Goal: Task Accomplishment & Management: Manage account settings

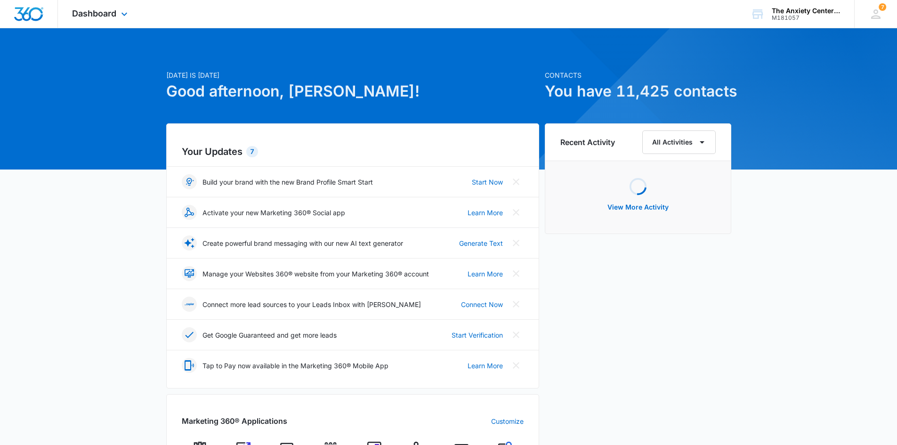
click at [118, 6] on div "Dashboard Apps Reputation Websites Forms CRM Email Social Payments POS Content …" at bounding box center [101, 14] width 86 height 28
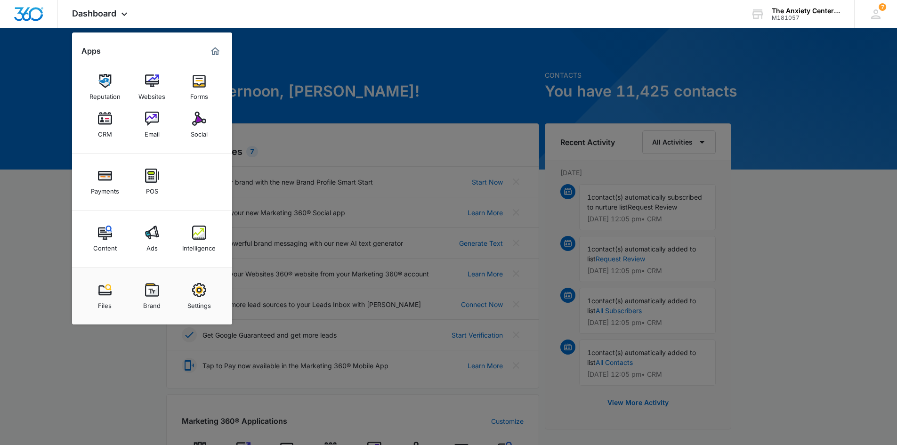
click at [108, 123] on img at bounding box center [105, 119] width 14 height 14
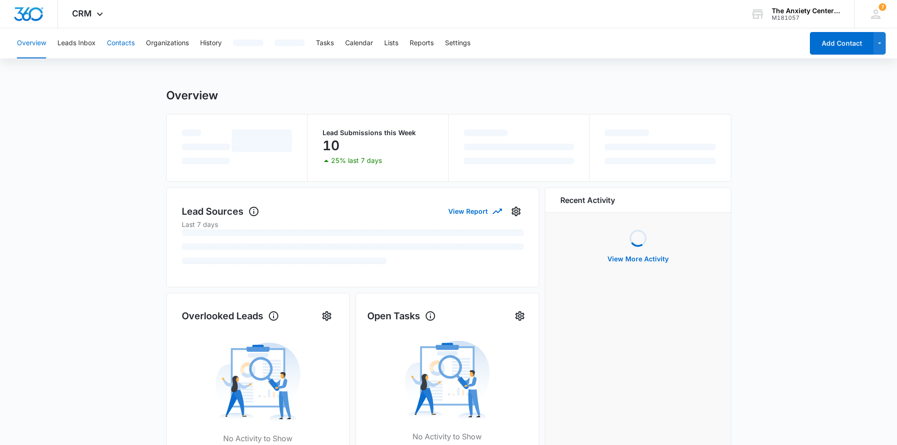
click at [127, 42] on button "Contacts" at bounding box center [121, 43] width 28 height 30
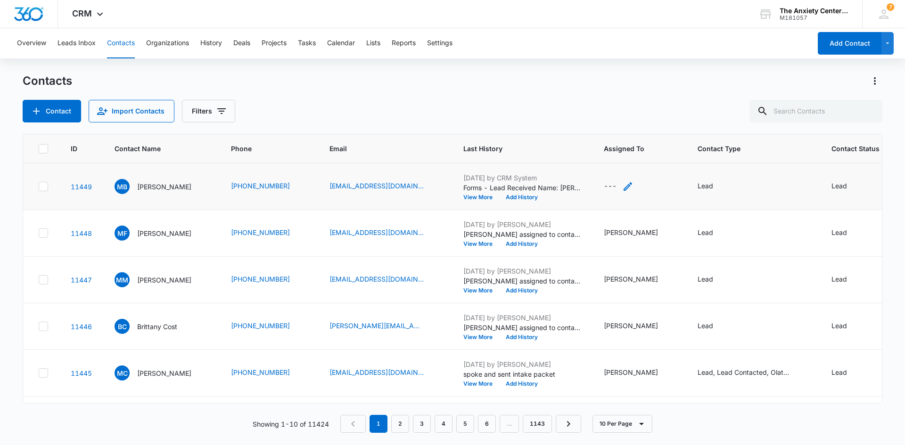
click at [627, 188] on icon "Assigned To - - Select to Edit Field" at bounding box center [627, 186] width 11 height 11
click at [624, 126] on div "Assigned To" at bounding box center [605, 126] width 59 height 21
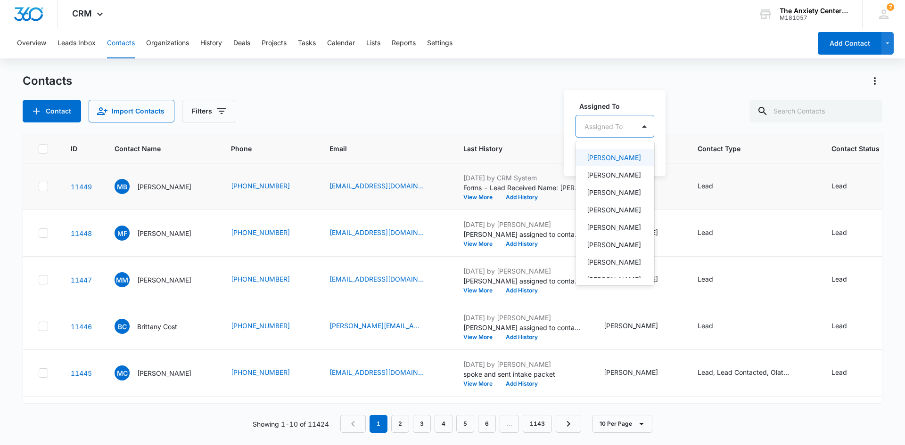
click at [620, 163] on p "[PERSON_NAME]" at bounding box center [614, 158] width 54 height 10
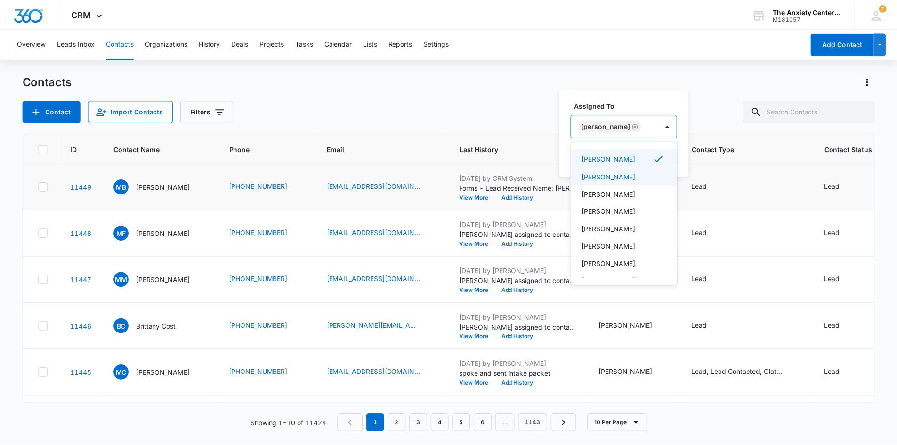
scroll to position [131, 0]
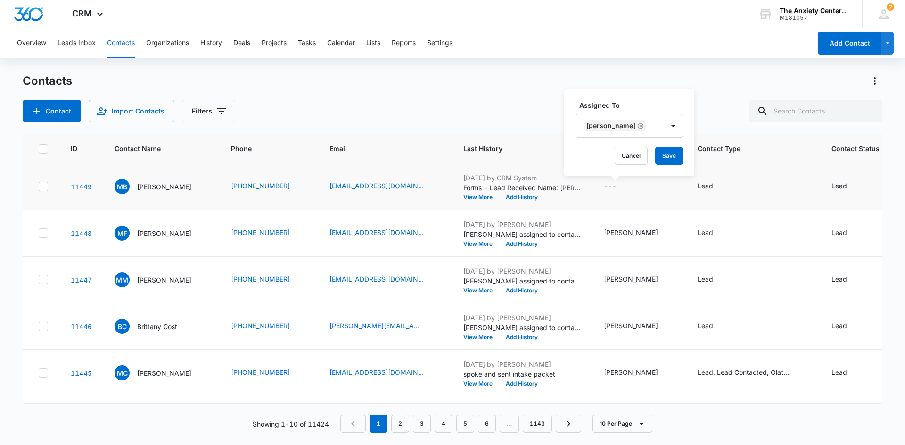
click at [634, 103] on label "Assigned To" at bounding box center [632, 105] width 107 height 10
click at [656, 156] on button "Save" at bounding box center [669, 156] width 28 height 18
click at [98, 14] on icon at bounding box center [99, 16] width 11 height 11
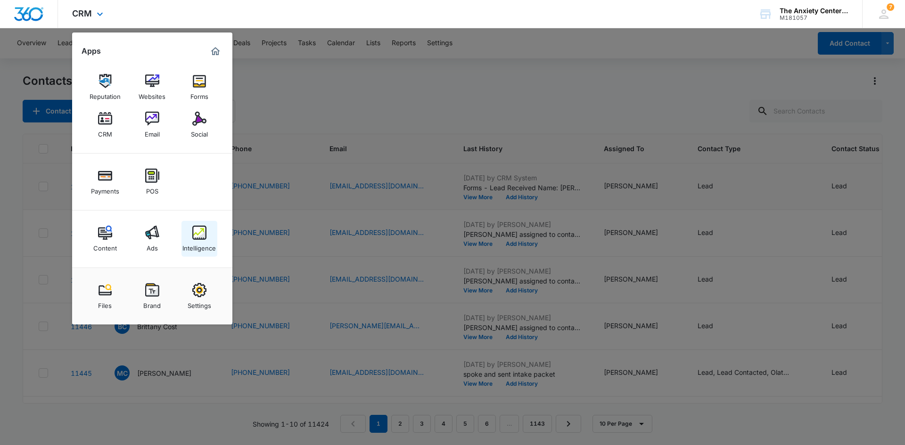
click at [204, 235] on img at bounding box center [199, 233] width 14 height 14
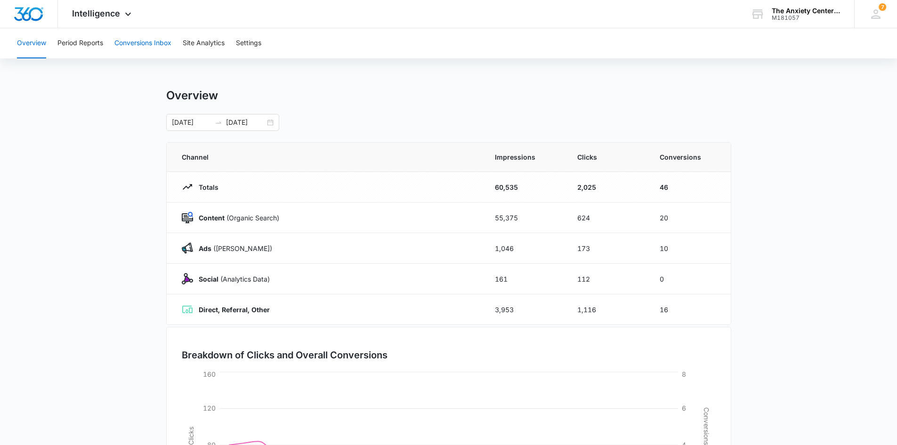
click at [146, 44] on button "Conversions Inbox" at bounding box center [142, 43] width 57 height 30
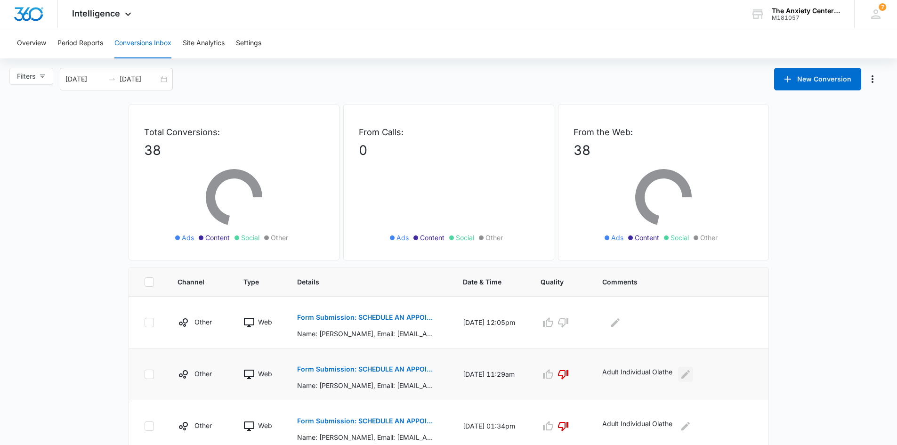
click at [690, 376] on icon "Edit Comments" at bounding box center [686, 374] width 8 height 8
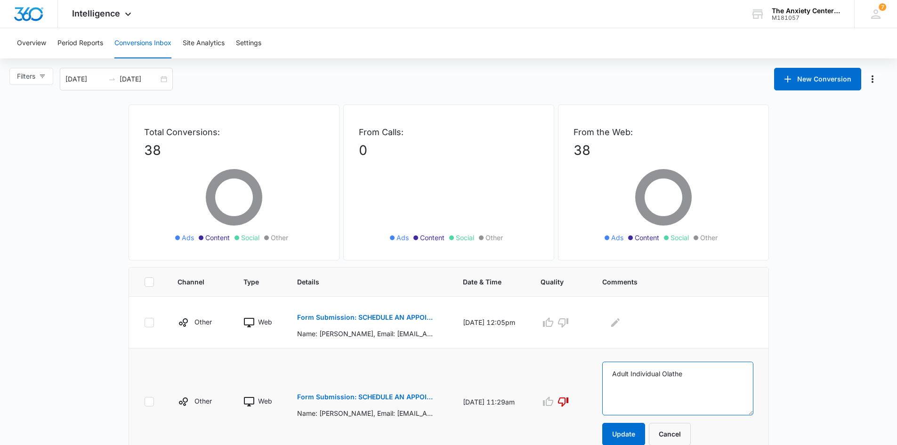
drag, startPoint x: 613, startPoint y: 375, endPoint x: 703, endPoint y: 375, distance: 89.5
click at [704, 375] on textarea "Adult Individual Olathe" at bounding box center [678, 389] width 151 height 54
click at [666, 438] on button "Cancel" at bounding box center [670, 434] width 42 height 23
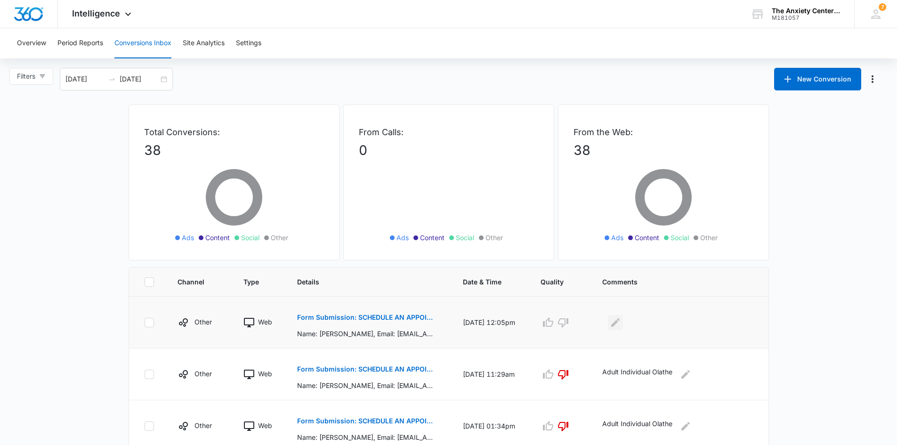
click at [621, 323] on icon "Edit Comments" at bounding box center [615, 322] width 11 height 11
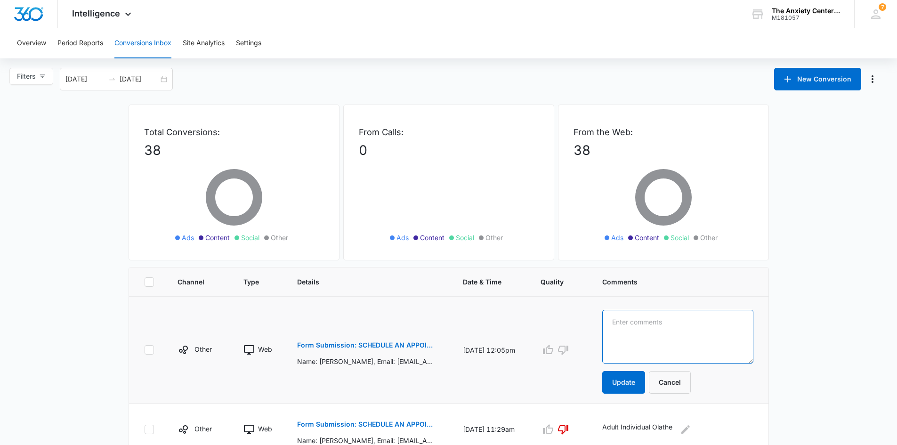
paste textarea "Adult Individual Olathe"
type textarea "Adult Individual Olathe"
click at [628, 383] on button "Update" at bounding box center [624, 382] width 43 height 23
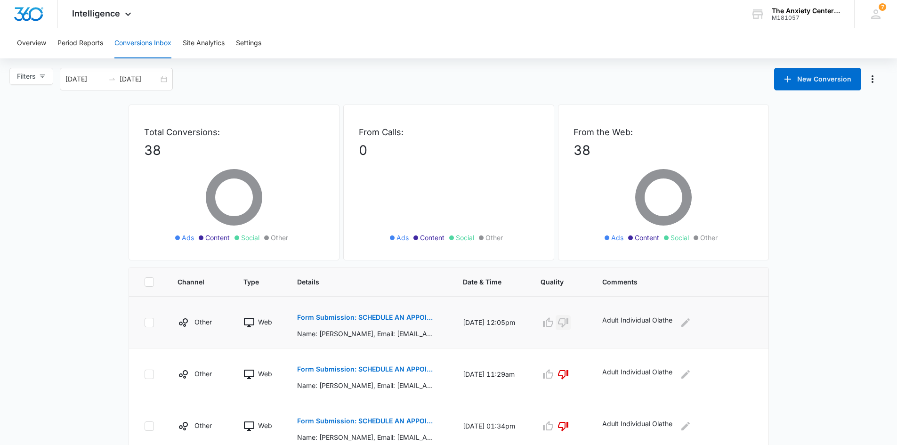
click at [569, 327] on icon "button" at bounding box center [563, 322] width 11 height 11
